Goal: Use online tool/utility: Utilize a website feature to perform a specific function

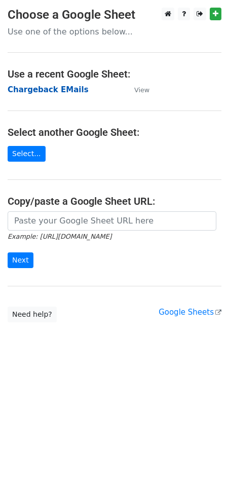
click at [50, 89] on strong "Chargeback EMails" at bounding box center [48, 89] width 81 height 9
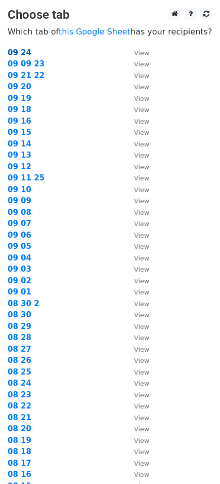
click at [25, 51] on strong "09 24" at bounding box center [20, 52] width 24 height 9
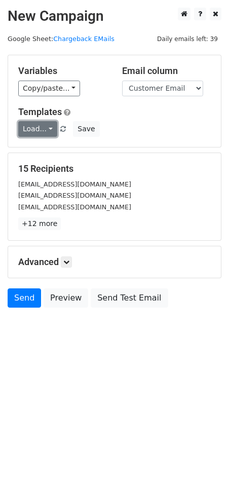
click at [48, 130] on link "Load..." at bounding box center [37, 129] width 39 height 16
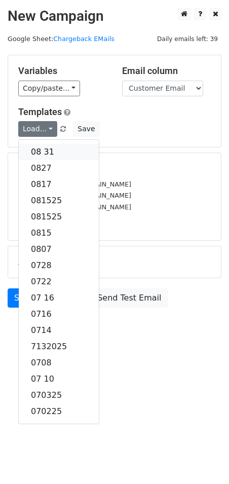
click at [45, 147] on link "08 31" at bounding box center [59, 152] width 80 height 16
